Goal: Check status: Check status

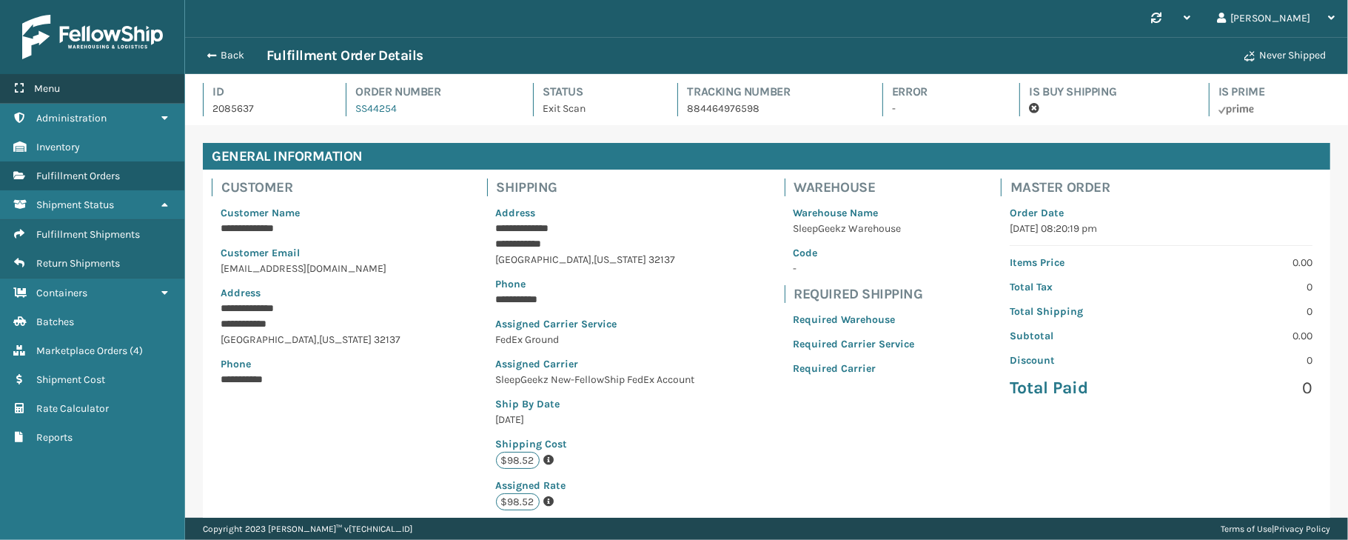
scroll to position [34, 1162]
click at [227, 47] on div "Back Fulfillment Order Details" at bounding box center [716, 56] width 1037 height 18
click at [225, 54] on button "Back" at bounding box center [232, 55] width 68 height 13
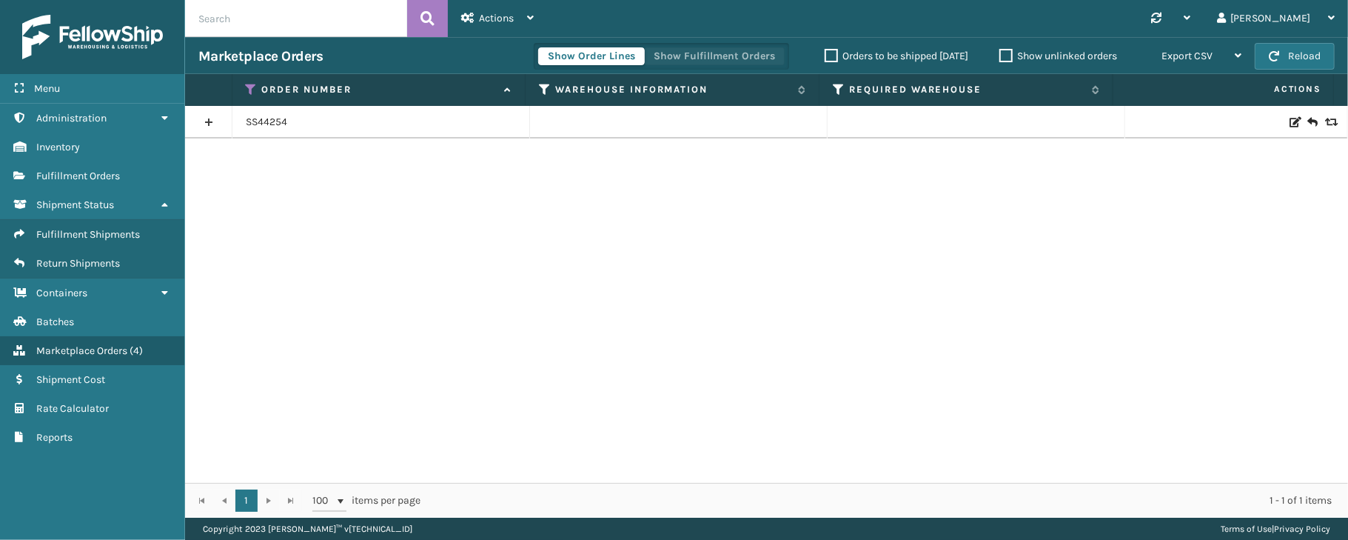
click at [663, 58] on button "Show Fulfillment Orders" at bounding box center [714, 56] width 141 height 18
click at [246, 89] on icon at bounding box center [252, 89] width 12 height 13
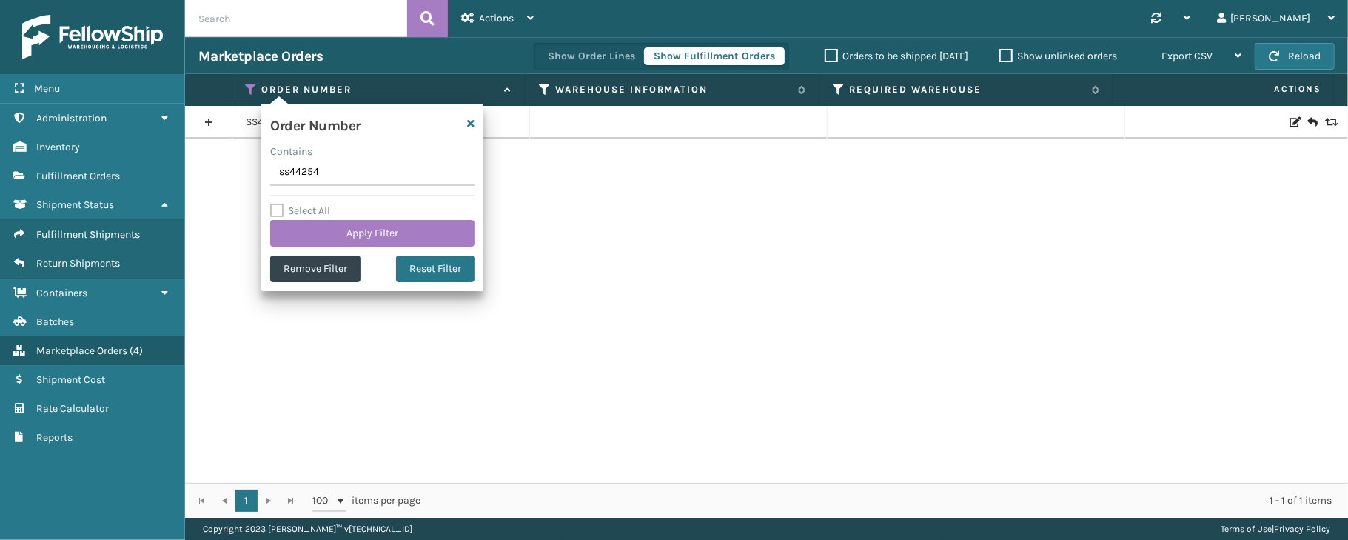
drag, startPoint x: 330, startPoint y: 172, endPoint x: 276, endPoint y: 176, distance: 54.2
click at [276, 176] on input "ss44254" at bounding box center [372, 172] width 204 height 27
type input "SS44814"
click at [355, 240] on button "Apply Filter" at bounding box center [372, 233] width 204 height 27
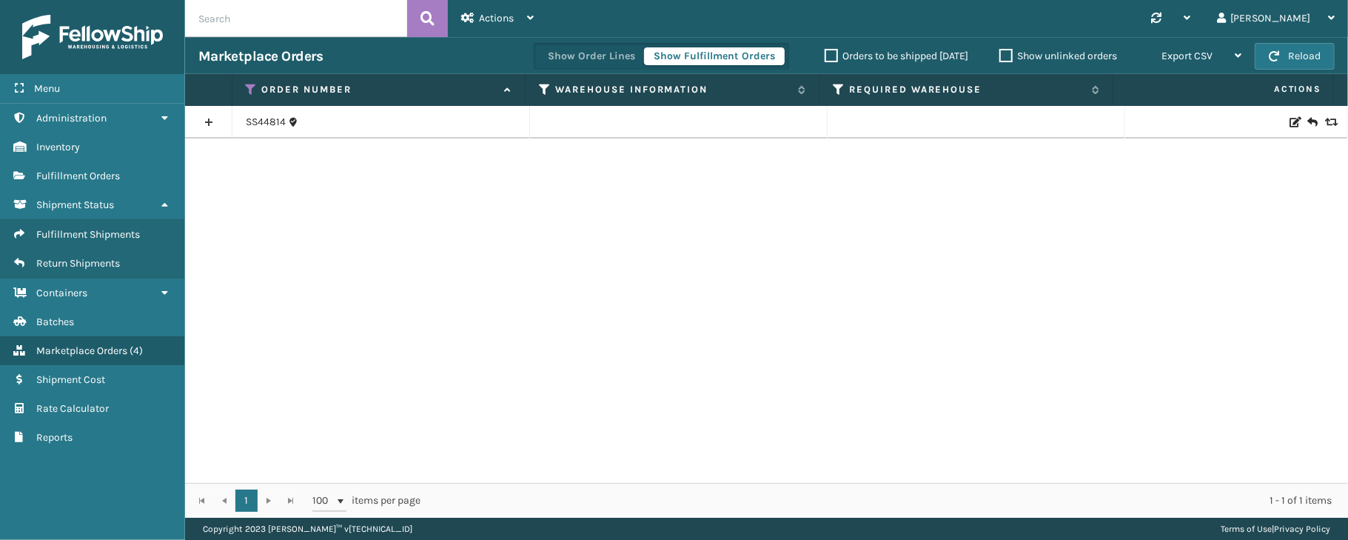
click at [207, 119] on link at bounding box center [208, 122] width 47 height 24
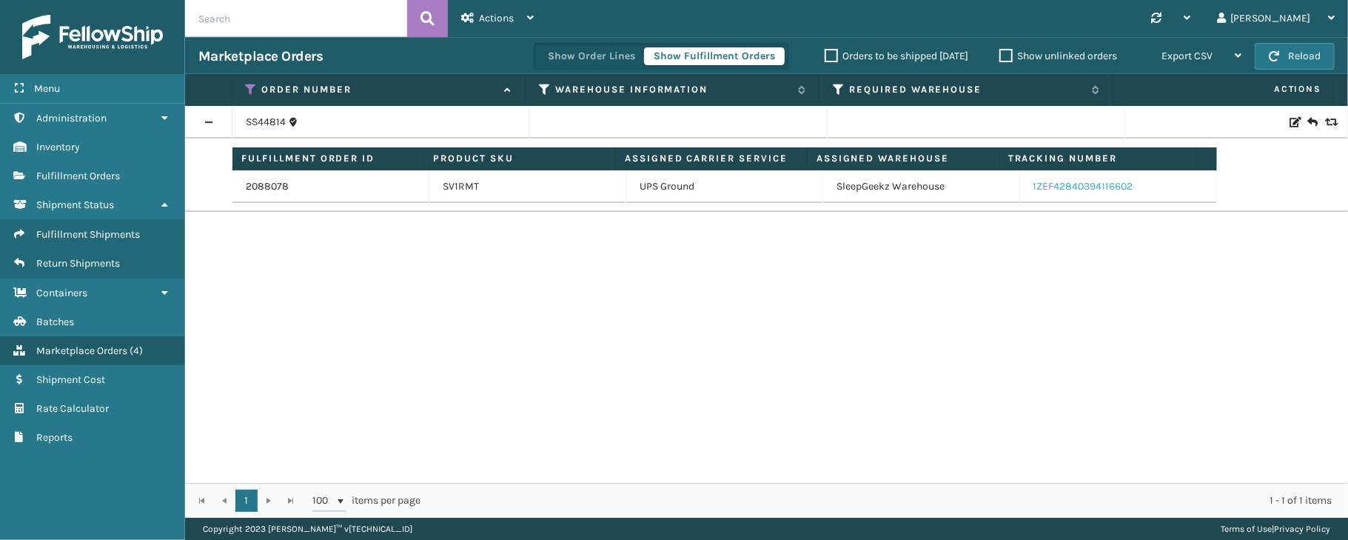
click at [1045, 189] on link "1ZEF42840394116602" at bounding box center [1083, 186] width 100 height 13
click at [279, 191] on link "2088078" at bounding box center [267, 186] width 43 height 15
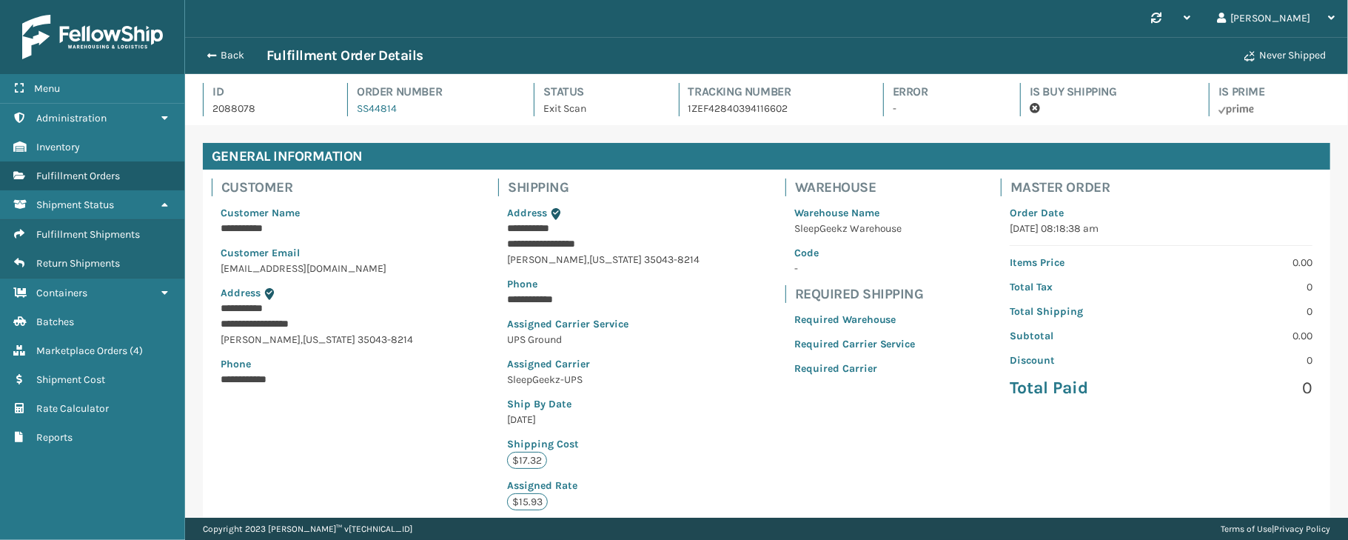
scroll to position [351, 0]
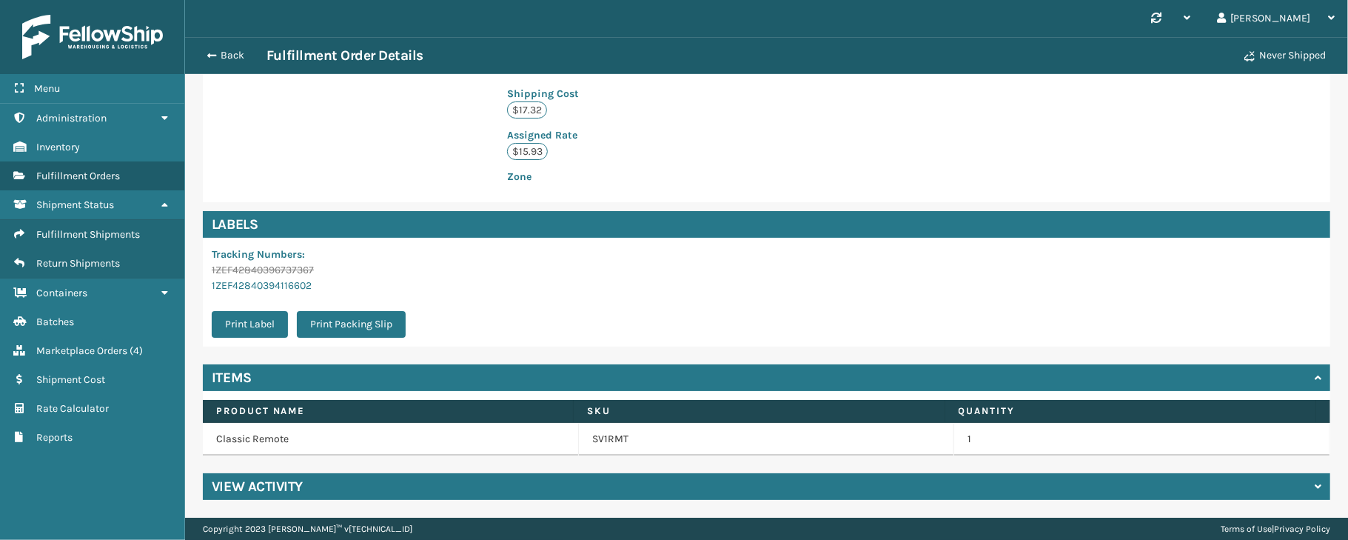
click at [341, 487] on div "View Activity" at bounding box center [766, 486] width 1127 height 27
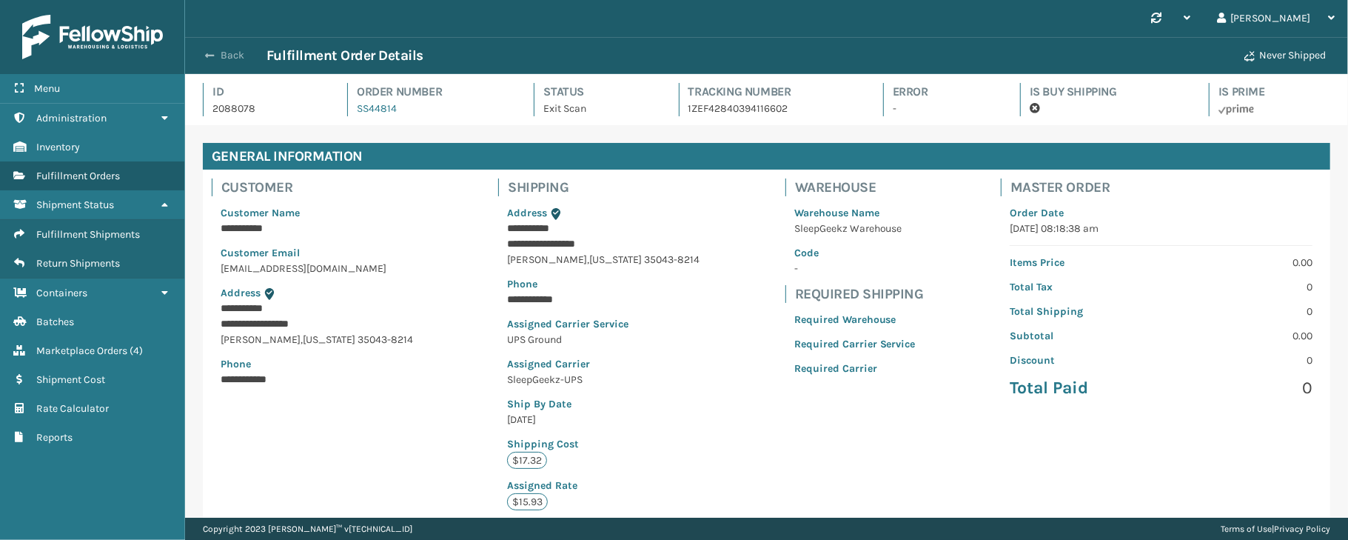
click at [211, 55] on span "button" at bounding box center [209, 55] width 9 height 10
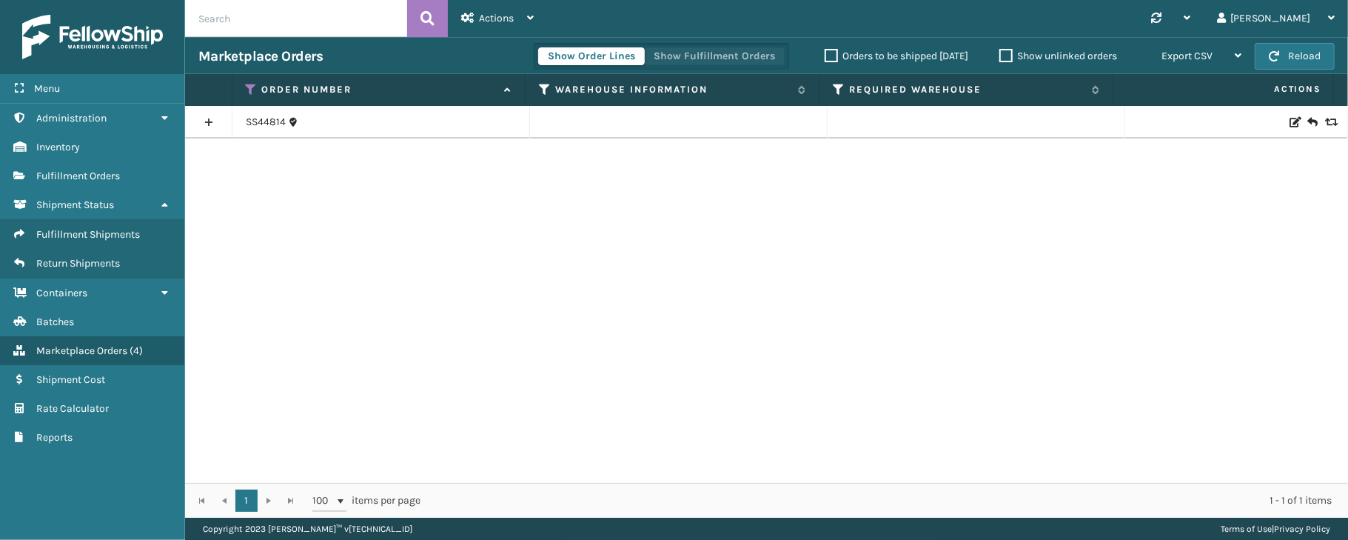
click at [699, 57] on button "Show Fulfillment Orders" at bounding box center [714, 56] width 141 height 18
click at [317, 234] on div "SS44814" at bounding box center [766, 294] width 1163 height 377
